Goal: Information Seeking & Learning: Compare options

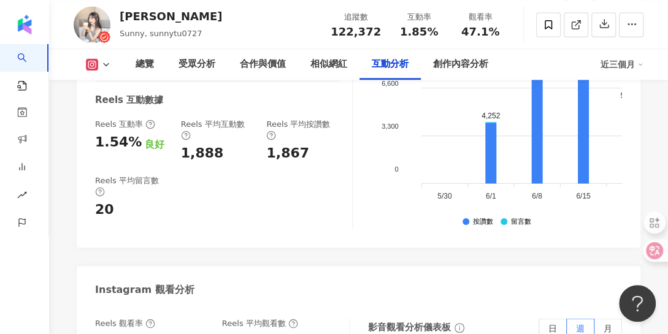
scroll to position [2611, 0]
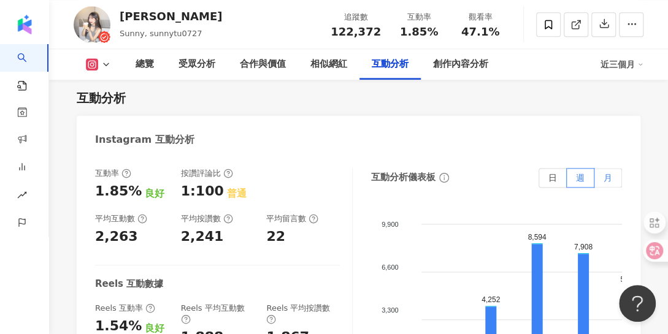
click at [609, 173] on span "月" at bounding box center [607, 178] width 9 height 10
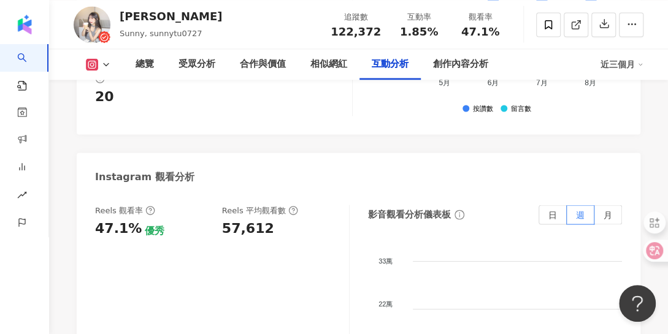
scroll to position [2917, 0]
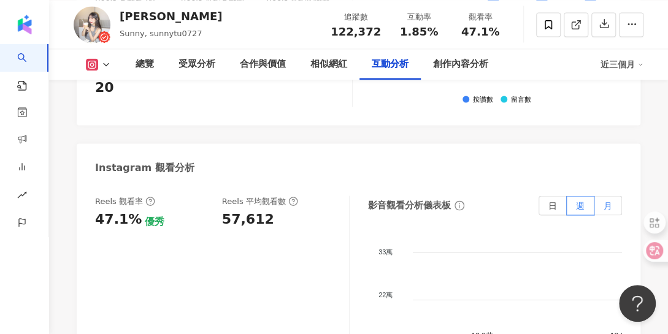
click at [602, 196] on label "月" at bounding box center [608, 206] width 28 height 20
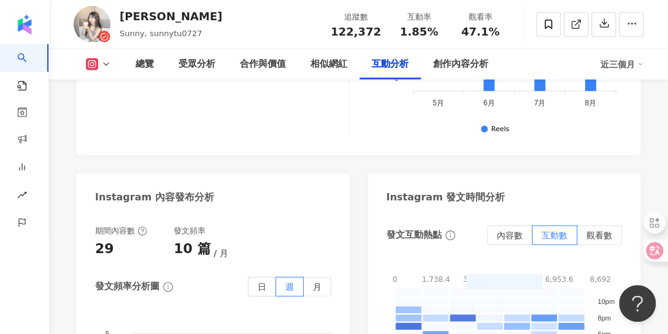
scroll to position [3224, 0]
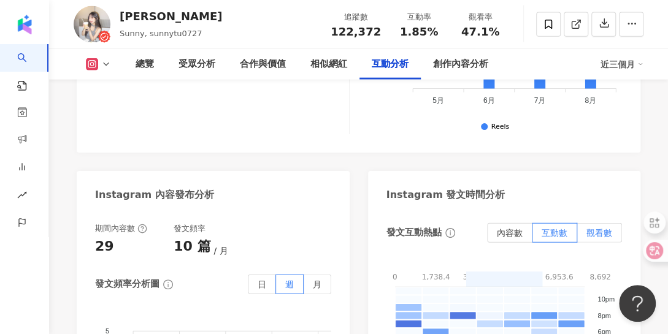
click at [609, 228] on span "觀看數" at bounding box center [599, 233] width 26 height 10
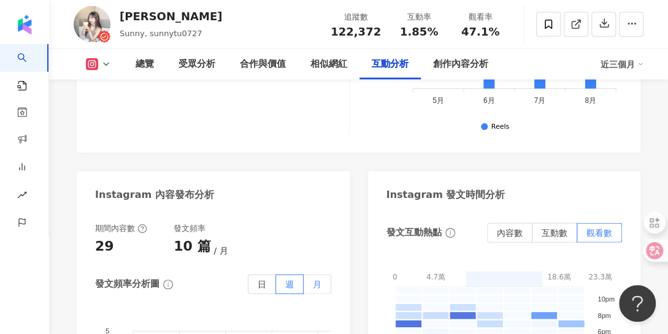
click at [321, 275] on label "月" at bounding box center [317, 285] width 28 height 20
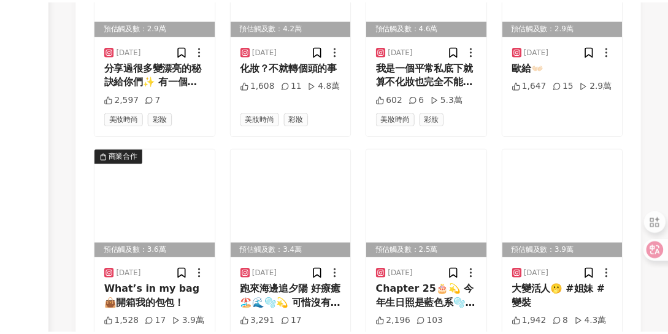
scroll to position [4569, 0]
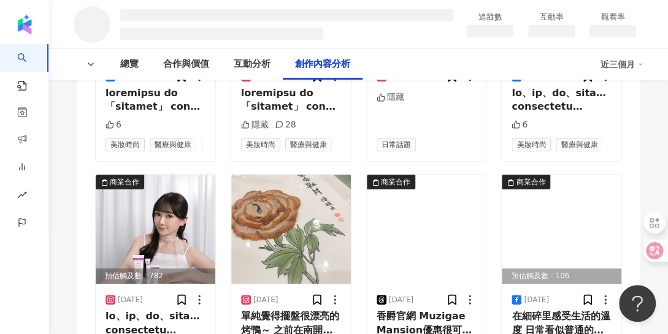
scroll to position [1897, 0]
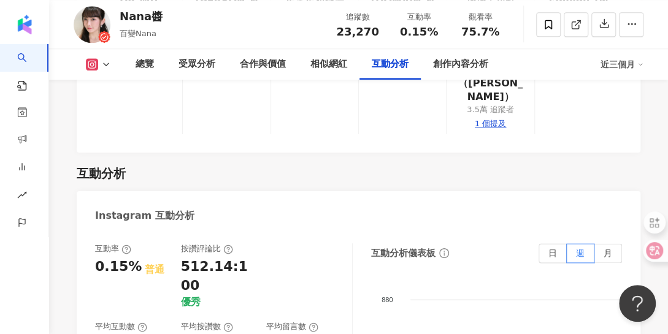
scroll to position [2636, 0]
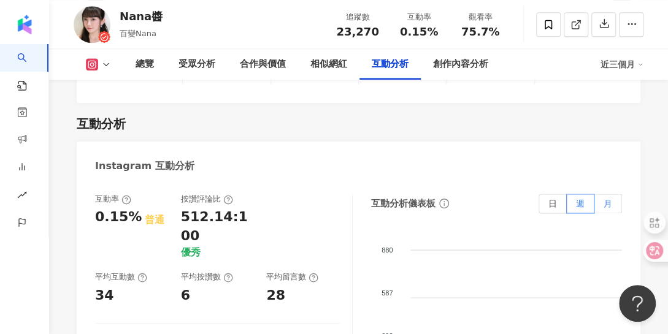
click at [617, 194] on label "月" at bounding box center [608, 204] width 28 height 20
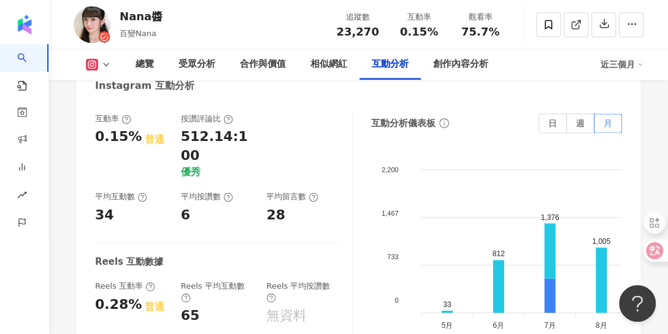
scroll to position [2943, 0]
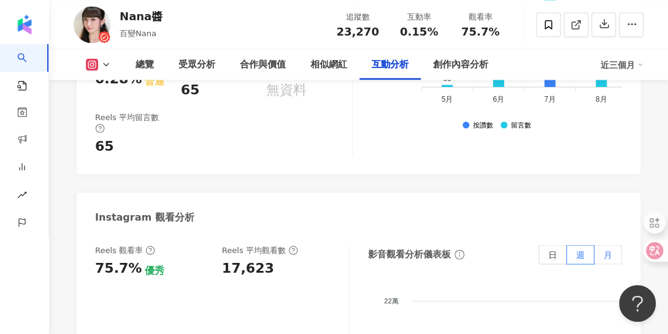
click at [614, 245] on label "月" at bounding box center [608, 255] width 28 height 20
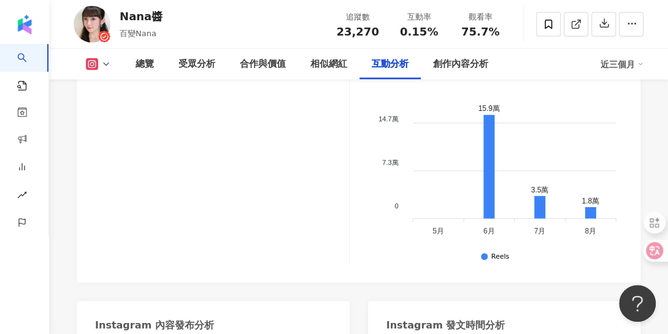
scroll to position [3188, 0]
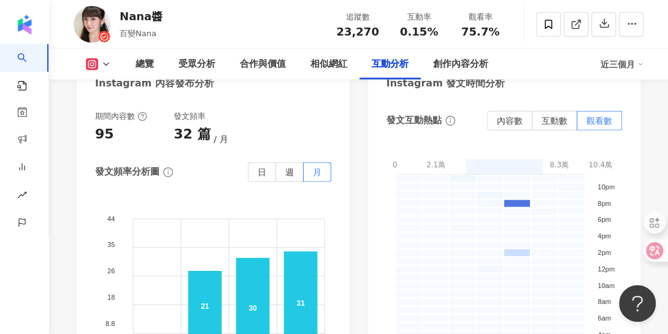
scroll to position [3372, 0]
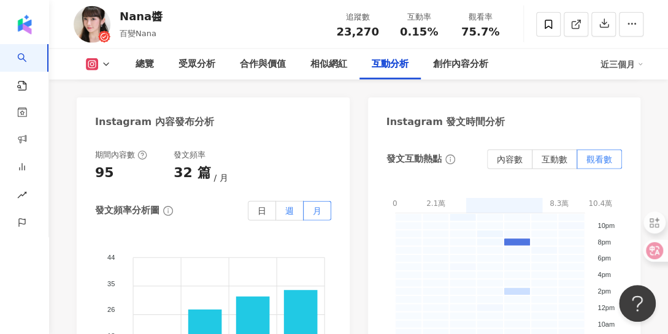
click at [291, 206] on span "週" at bounding box center [289, 211] width 9 height 10
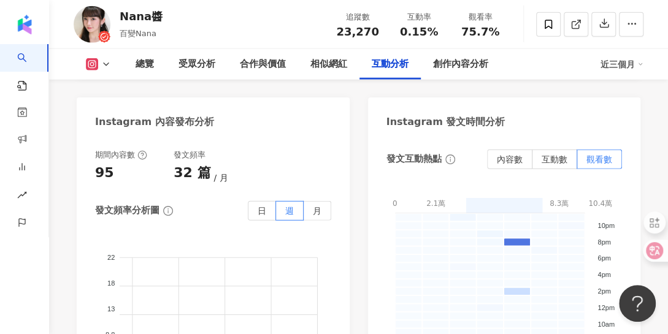
scroll to position [3433, 0]
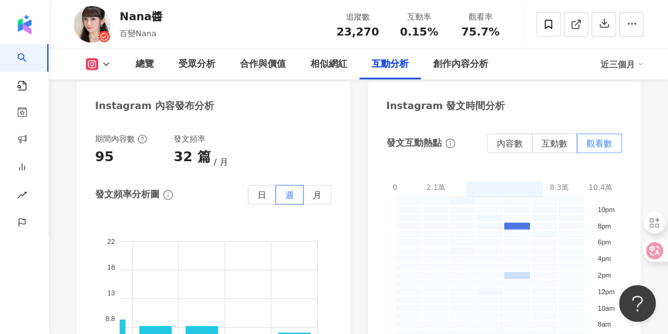
scroll to position [3372, 0]
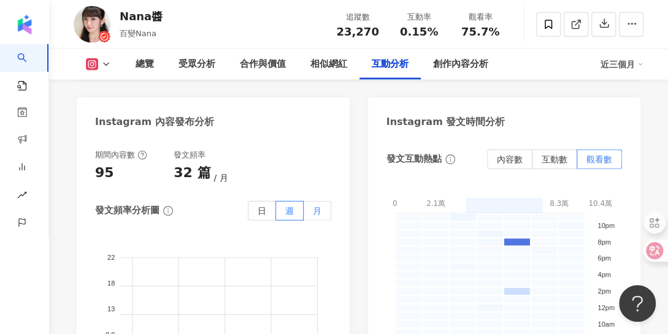
click at [313, 206] on span "月" at bounding box center [317, 211] width 9 height 10
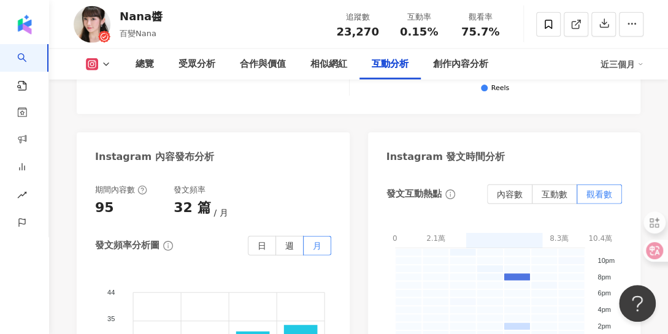
scroll to position [3311, 0]
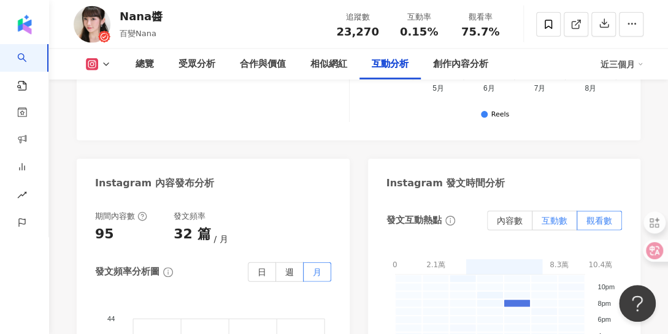
click at [560, 216] on span "互動數" at bounding box center [554, 221] width 26 height 10
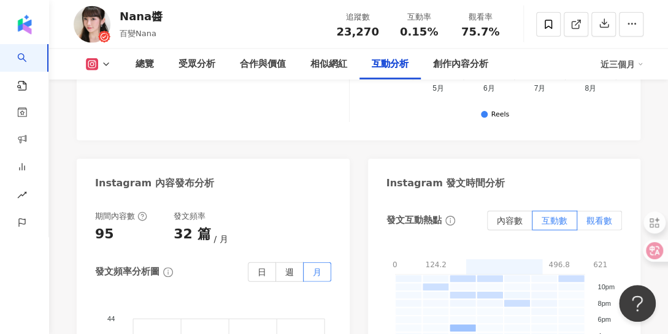
click at [600, 216] on span "觀看數" at bounding box center [599, 221] width 26 height 10
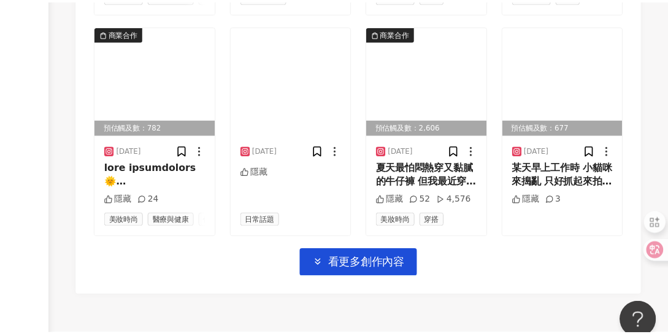
scroll to position [4643, 0]
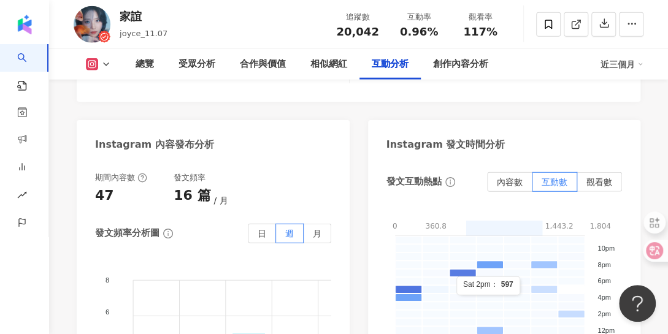
scroll to position [3273, 0]
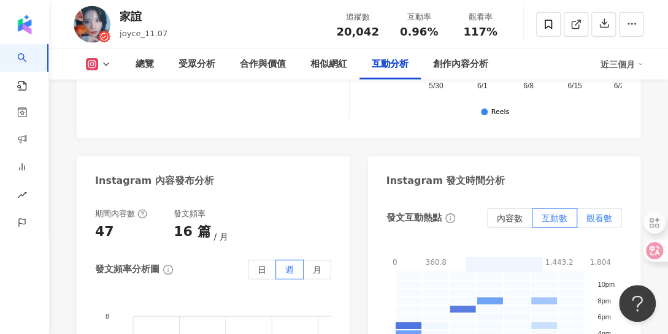
click at [592, 213] on span "觀看數" at bounding box center [599, 218] width 26 height 10
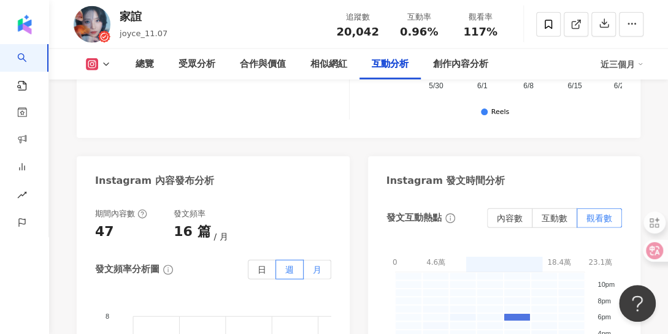
click at [313, 265] on span "月" at bounding box center [317, 270] width 9 height 10
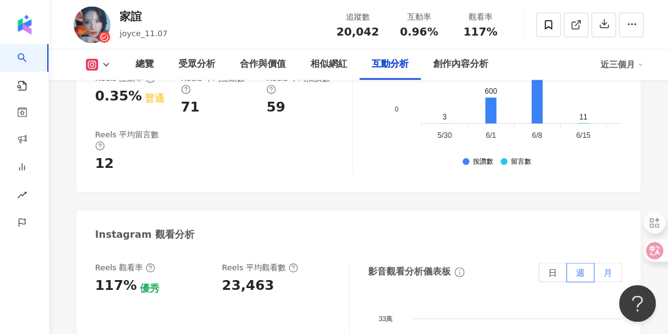
scroll to position [2844, 0]
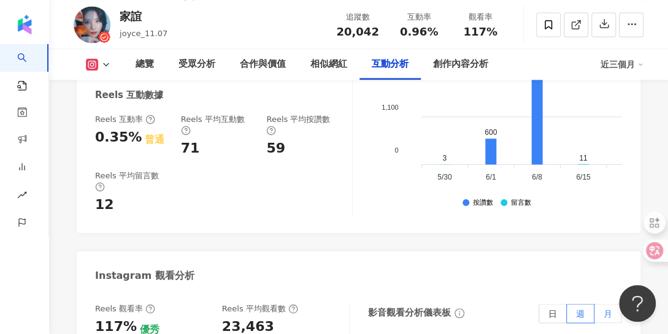
click at [611, 308] on span "月" at bounding box center [607, 313] width 9 height 10
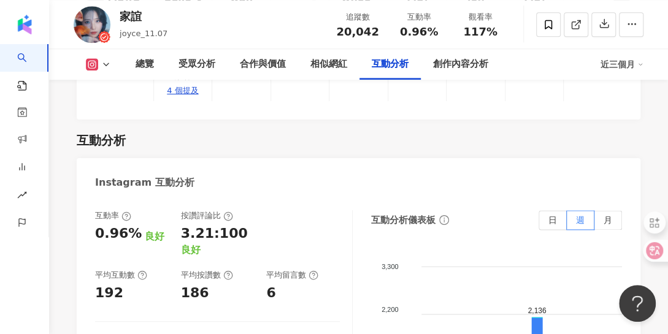
scroll to position [2538, 0]
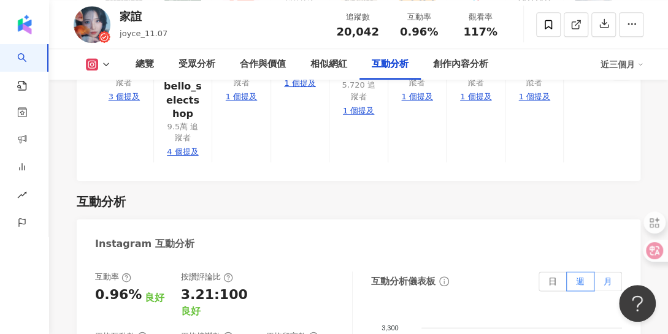
click at [611, 277] on span "月" at bounding box center [607, 282] width 9 height 10
